Goal: Information Seeking & Learning: Learn about a topic

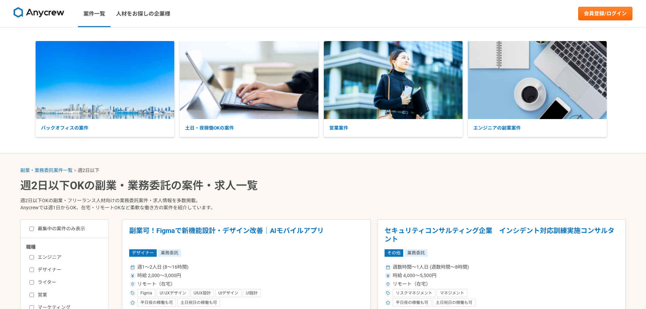
select select "2"
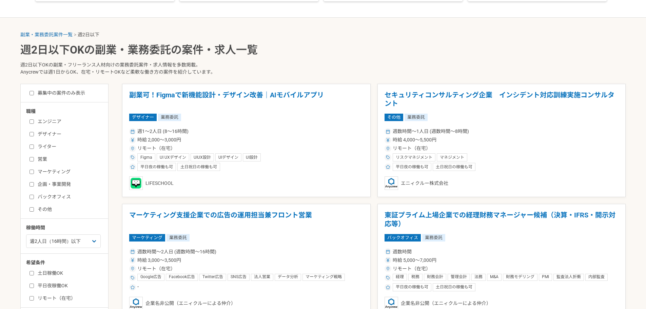
click at [33, 122] on input "エンジニア" at bounding box center [32, 121] width 4 height 4
checkbox input "true"
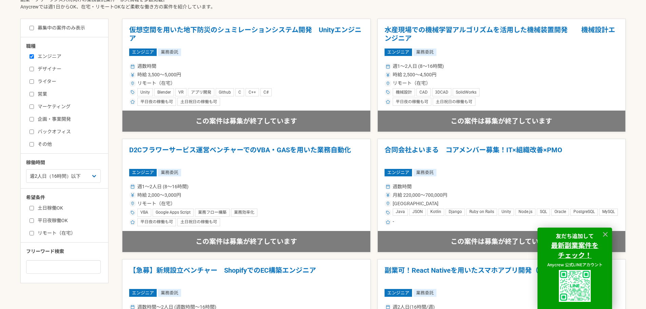
scroll to position [204, 0]
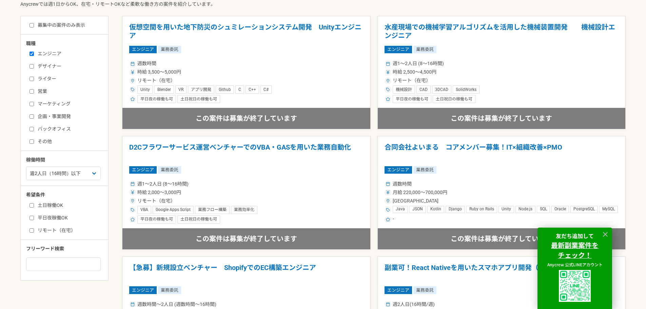
click at [38, 229] on label "リモート（在宅）" at bounding box center [69, 230] width 78 height 7
click at [34, 229] on input "リモート（在宅）" at bounding box center [32, 230] width 4 height 4
checkbox input "true"
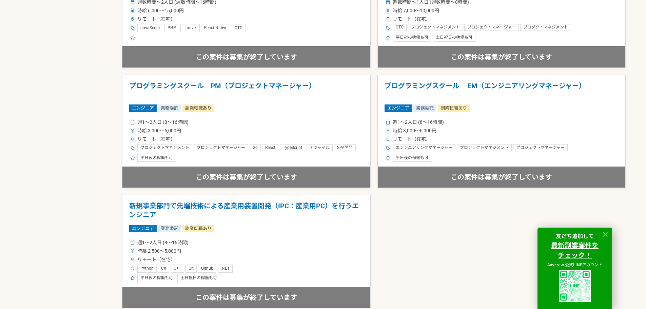
scroll to position [204, 0]
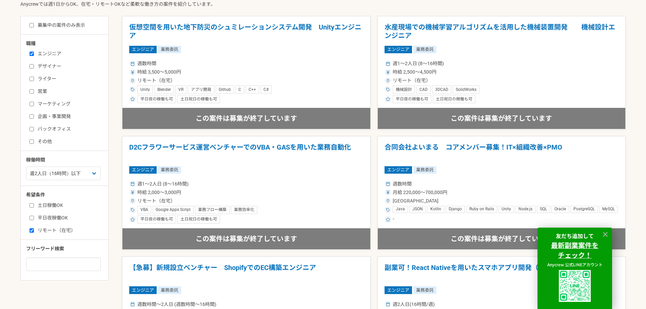
scroll to position [136, 0]
